Goal: Check status: Check status

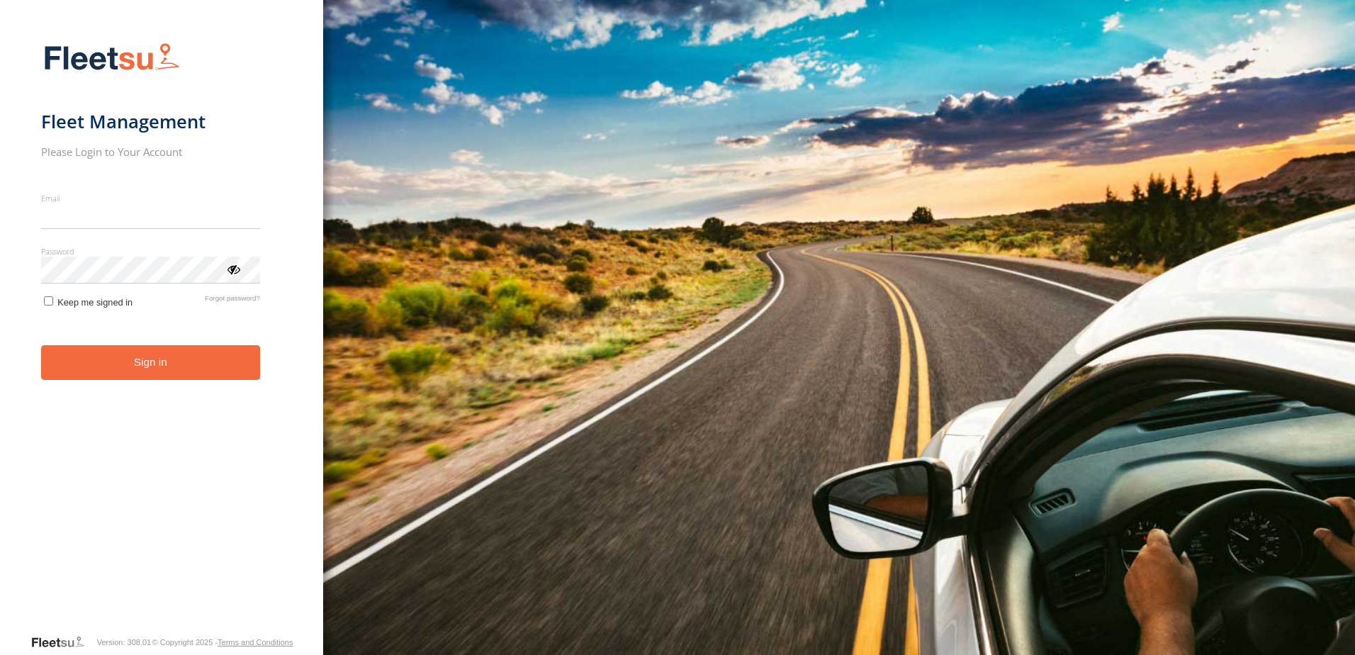
type input "**********"
click at [152, 391] on form "**********" at bounding box center [162, 334] width 242 height 600
click at [168, 371] on button "Sign in" at bounding box center [150, 362] width 219 height 35
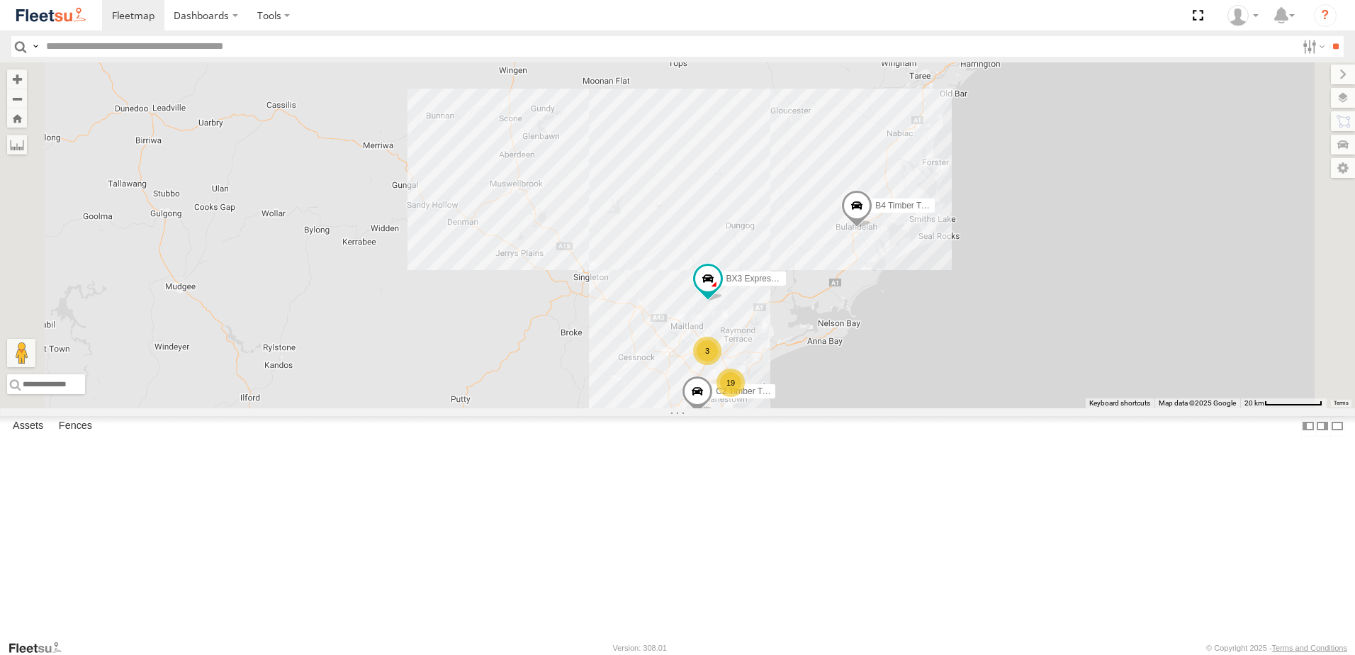
click at [0, 0] on span at bounding box center [0, 0] width 0 height 0
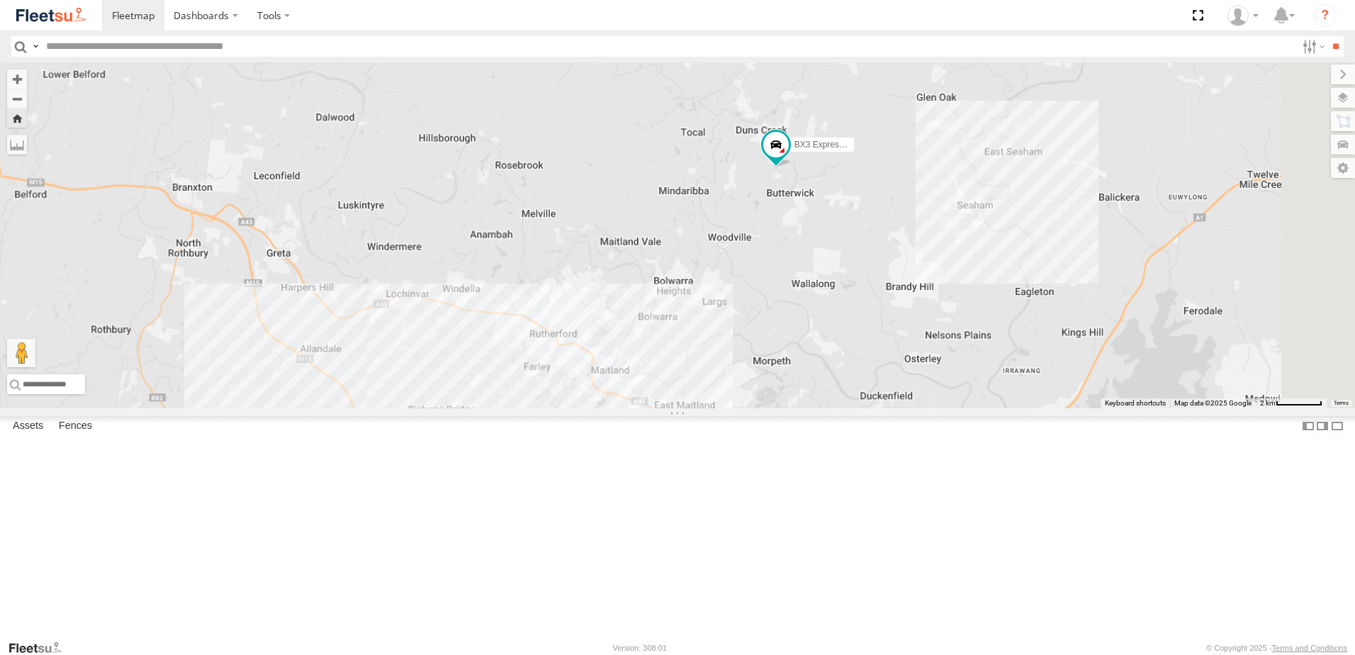
drag, startPoint x: 1168, startPoint y: 381, endPoint x: 1070, endPoint y: 304, distance: 124.6
click at [1072, 305] on div "BX3 Express Ute" at bounding box center [677, 235] width 1355 height 346
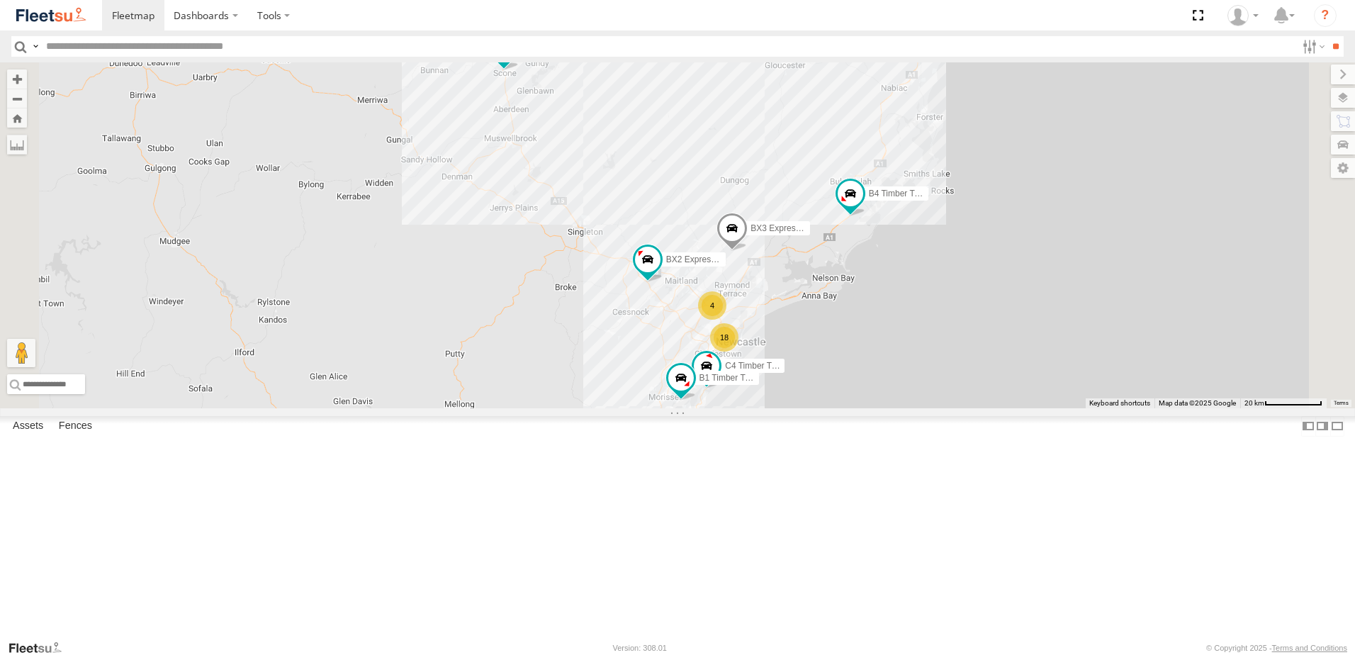
scroll to position [142, 0]
click at [0, 0] on span at bounding box center [0, 0] width 0 height 0
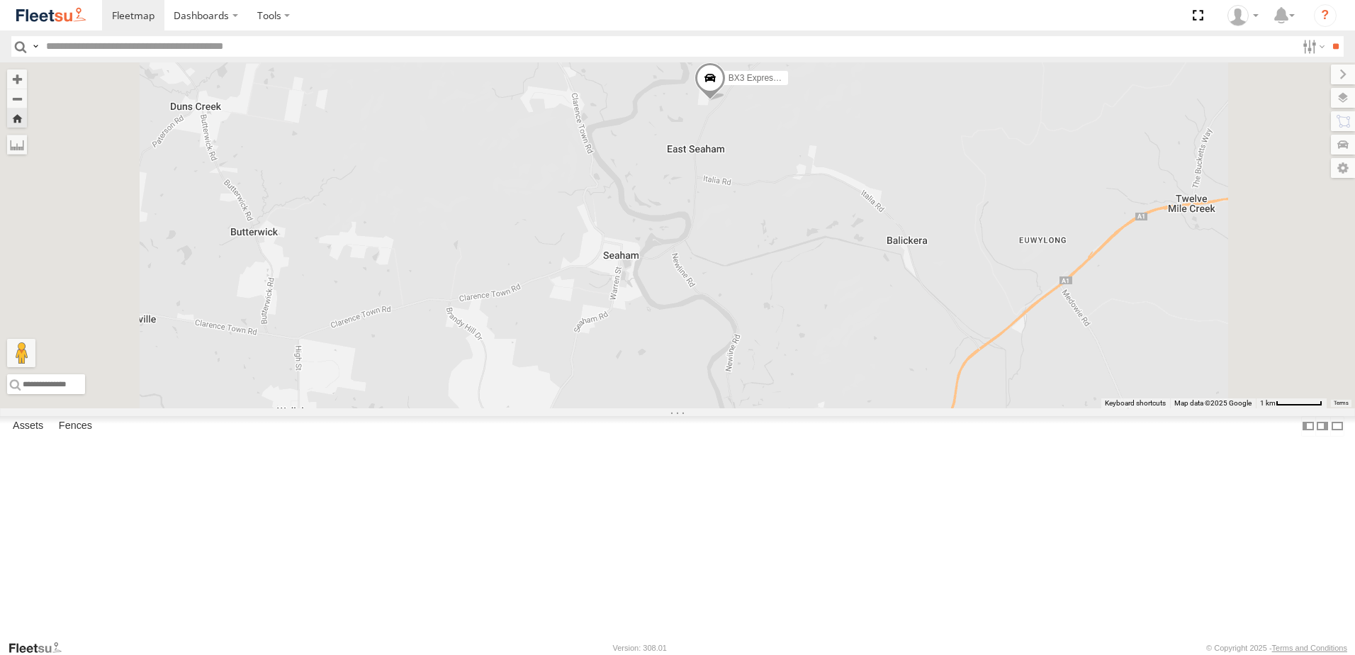
click at [0, 0] on span at bounding box center [0, 0] width 0 height 0
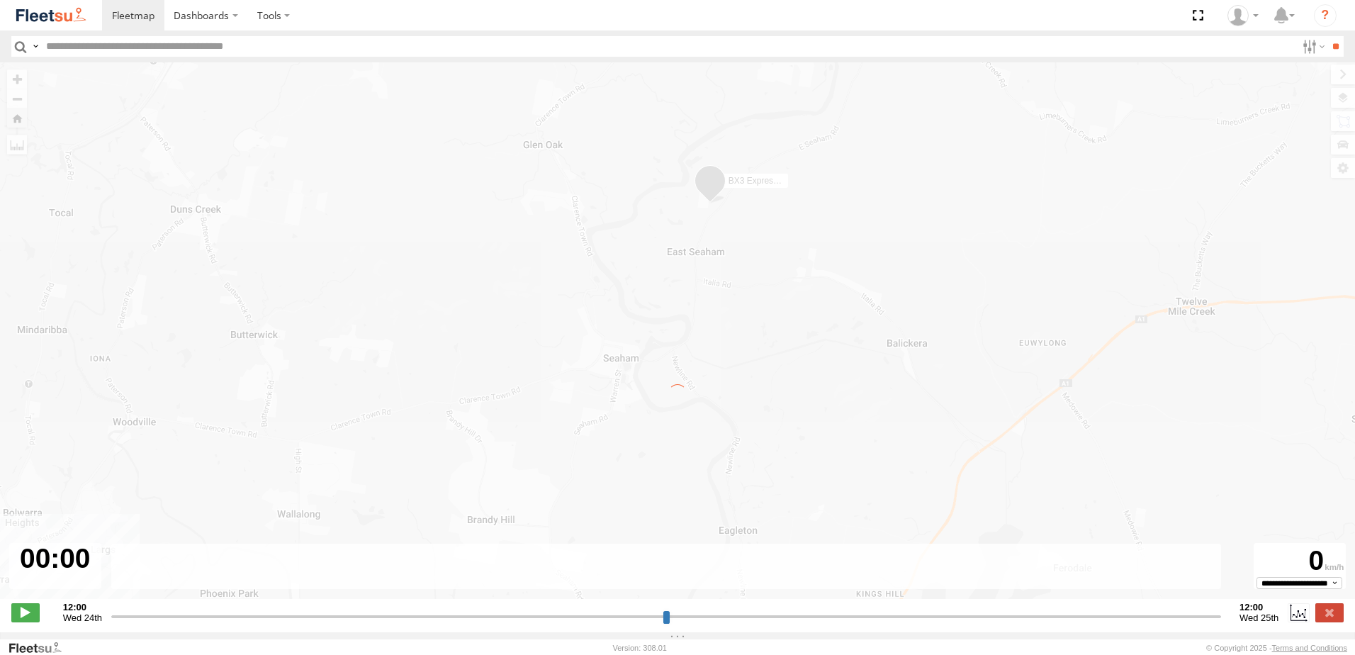
type input "**********"
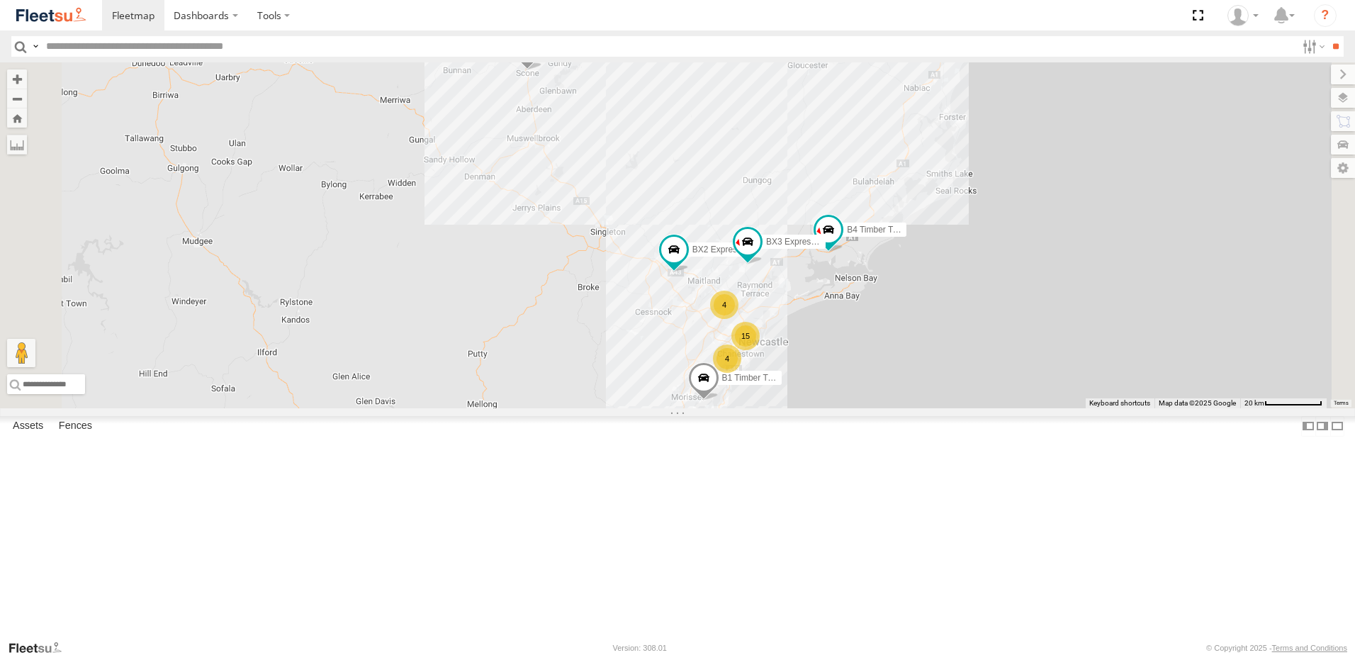
click at [0, 0] on span at bounding box center [0, 0] width 0 height 0
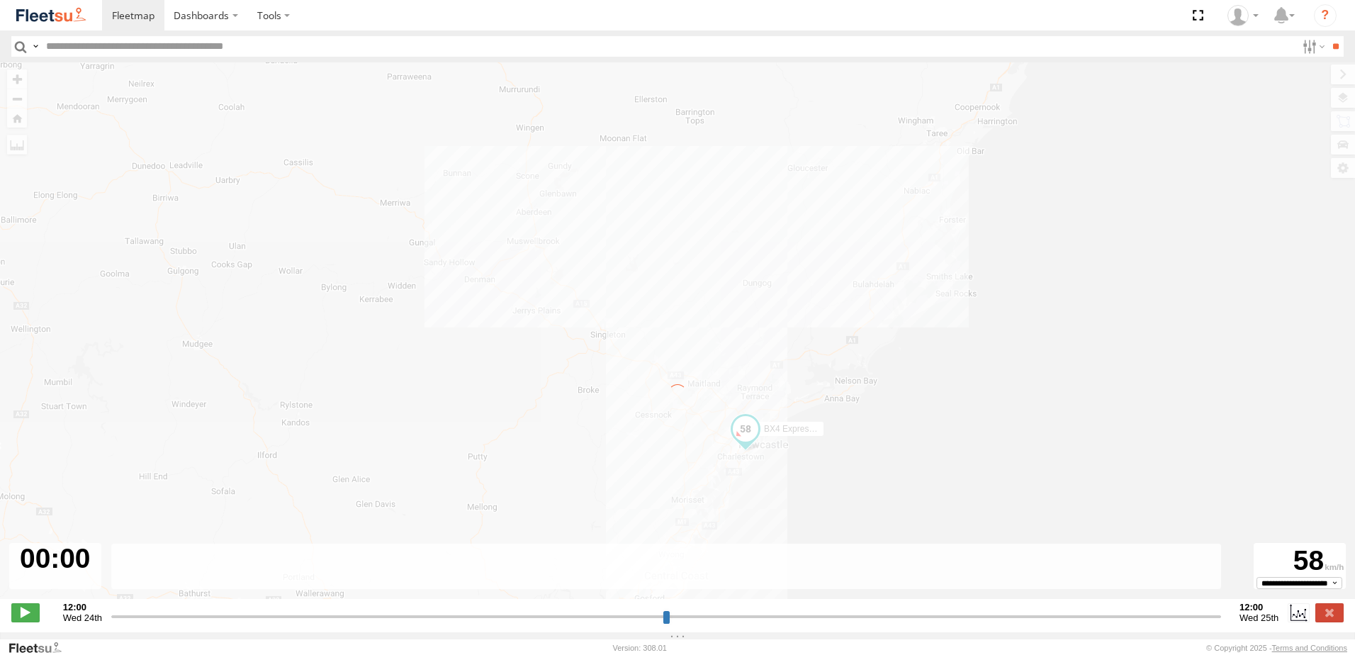
type input "**********"
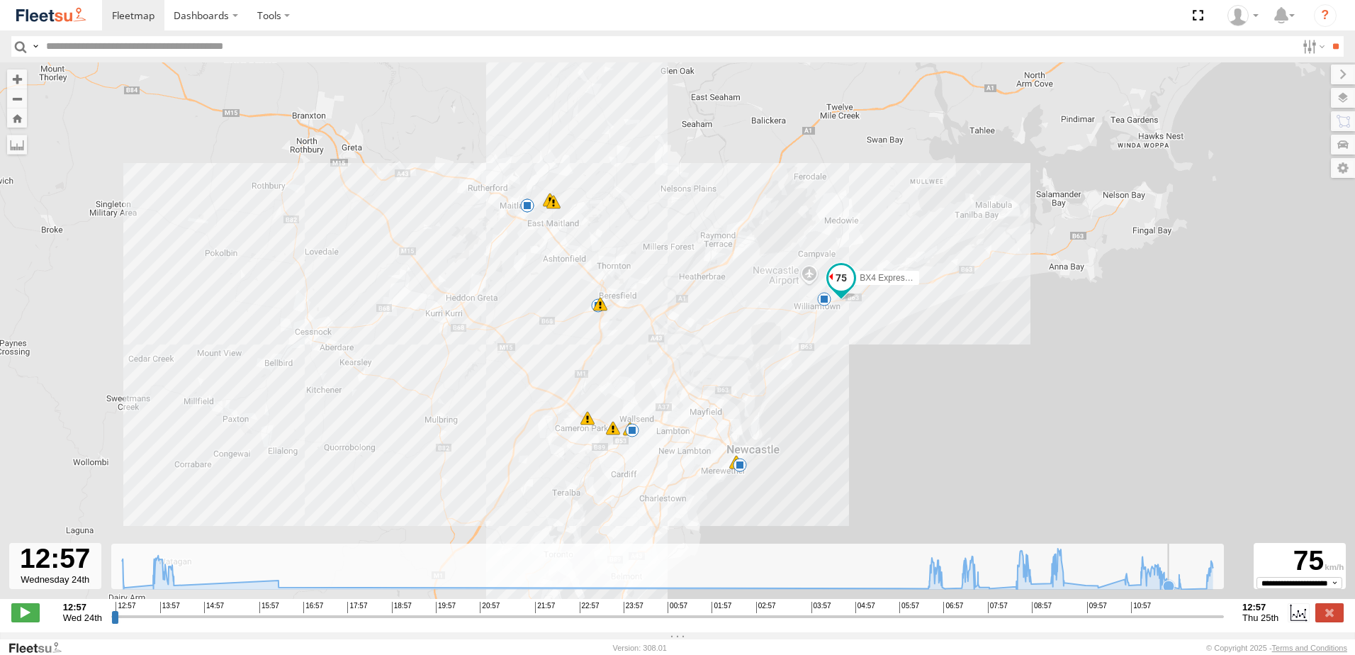
click at [1172, 592] on icon at bounding box center [1168, 585] width 11 height 11
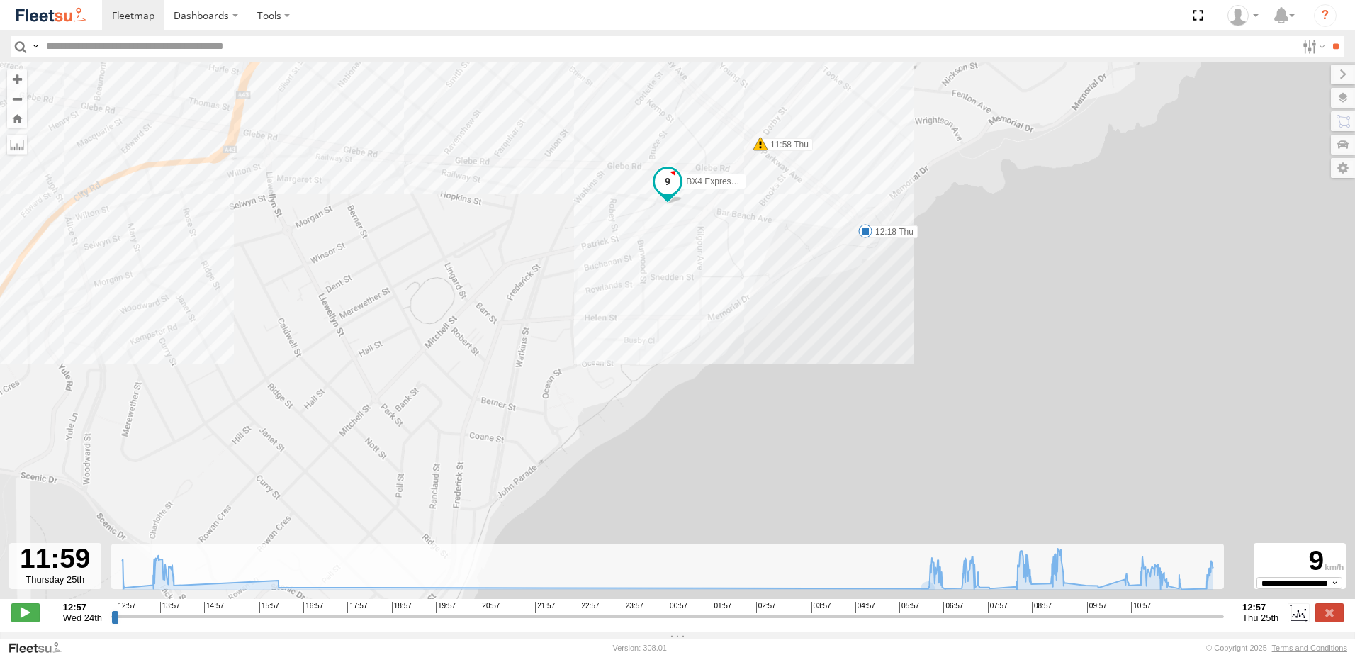
drag, startPoint x: 954, startPoint y: 335, endPoint x: 943, endPoint y: 359, distance: 27.3
click at [943, 359] on div "BX4 Express Ute 13:02 Wed 07:29 Thu 07:30 Thu 07:46 Thu 09:24 Thu 09:27 Thu 09:…" at bounding box center [677, 337] width 1355 height 551
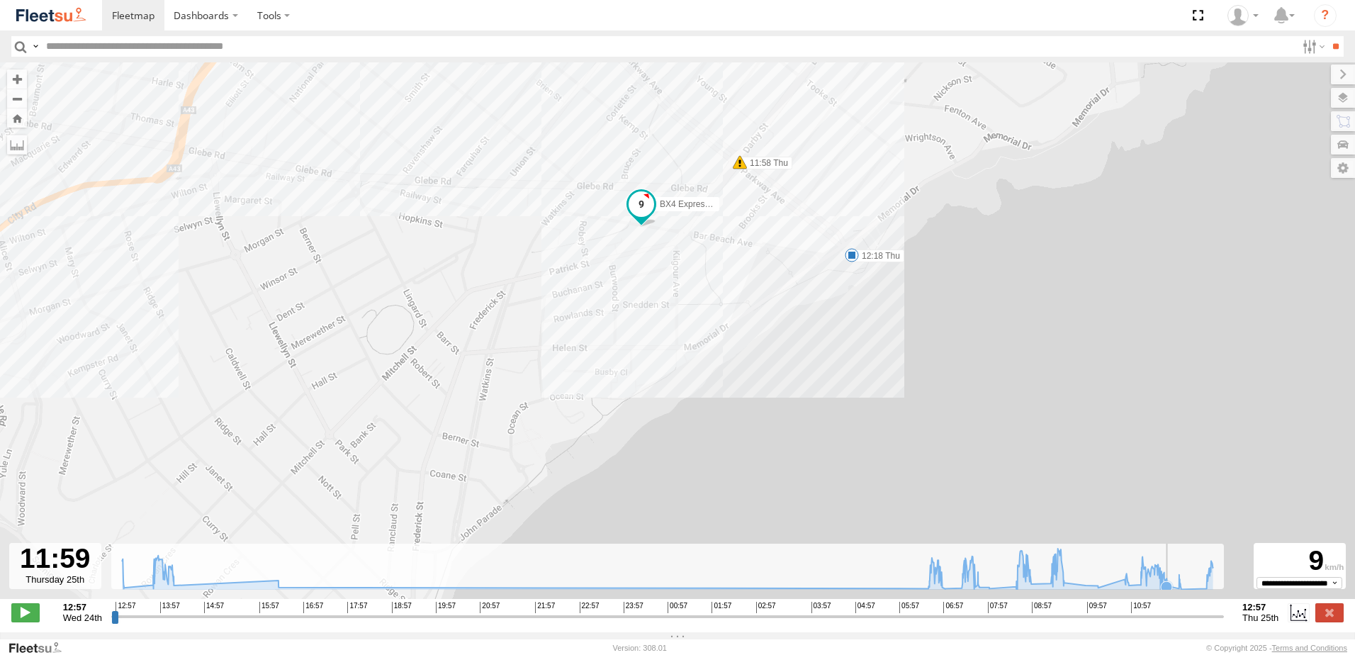
click at [1167, 588] on icon at bounding box center [1167, 587] width 14 height 14
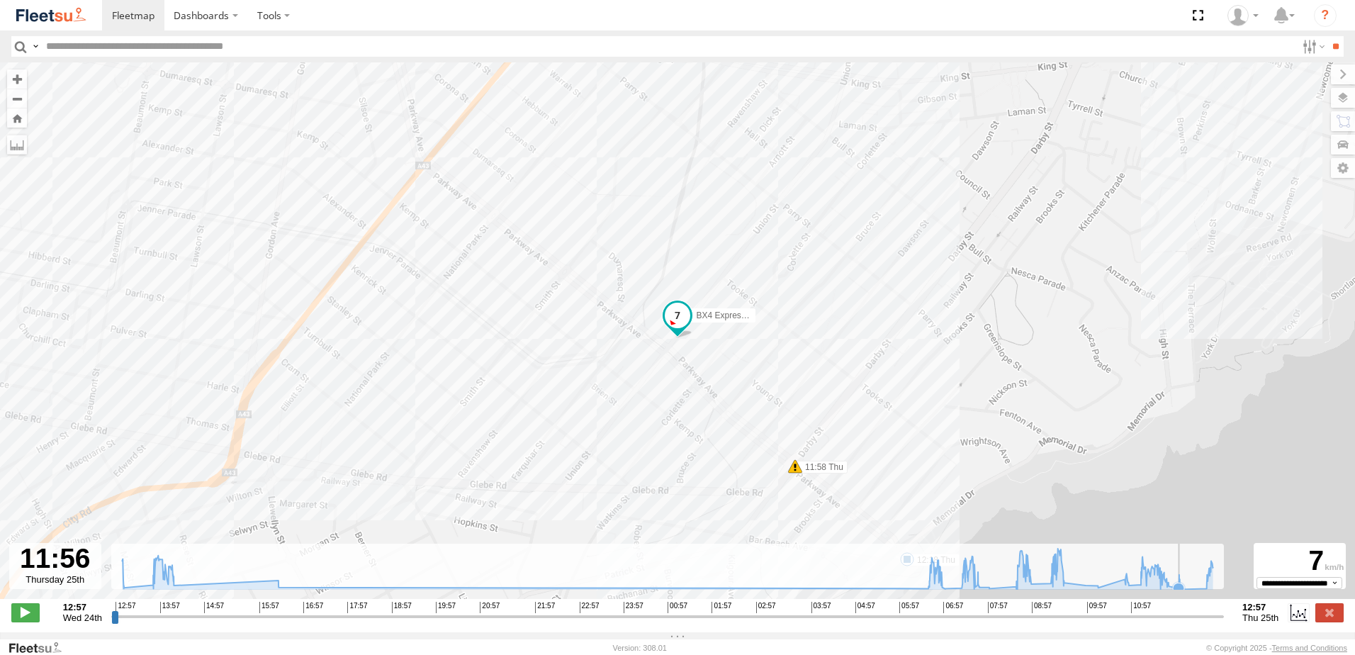
click at [1174, 593] on icon at bounding box center [1178, 588] width 11 height 11
click at [1172, 592] on icon at bounding box center [1168, 585] width 11 height 11
click at [1177, 591] on icon at bounding box center [1178, 588] width 11 height 11
click at [1185, 592] on icon at bounding box center [1181, 589] width 14 height 14
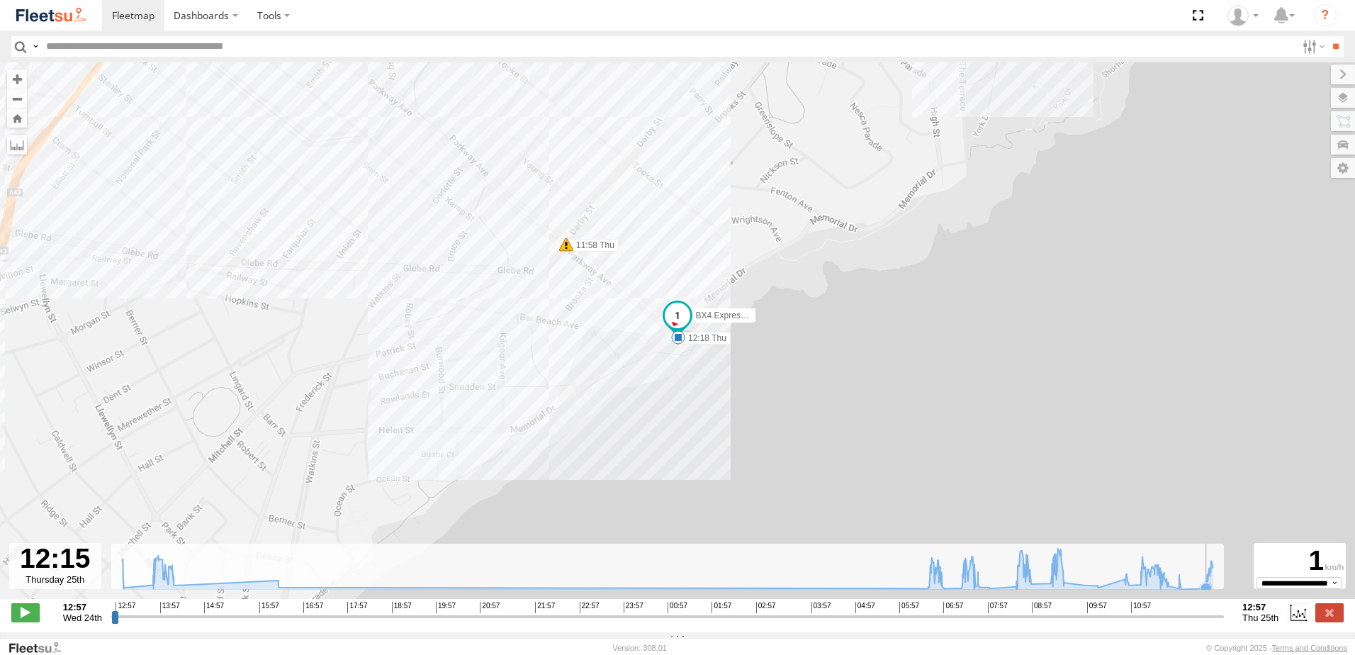
click at [1198, 589] on icon at bounding box center [667, 569] width 1105 height 40
click at [877, 193] on div "BX4 Express Ute 13:02 Wed 07:29 Thu 07:30 Thu 07:46 Thu 09:24 Thu 09:27 Thu 09:…" at bounding box center [677, 337] width 1355 height 551
